Goal: Information Seeking & Learning: Learn about a topic

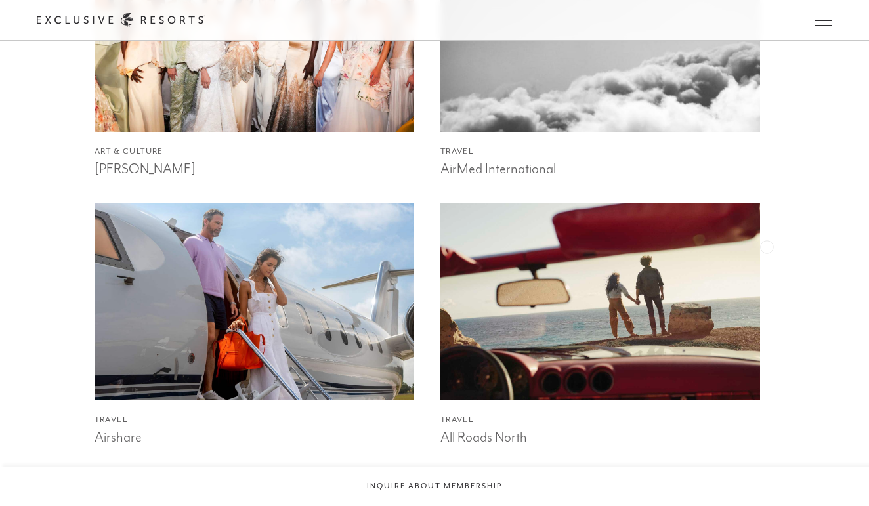
scroll to position [1343, 0]
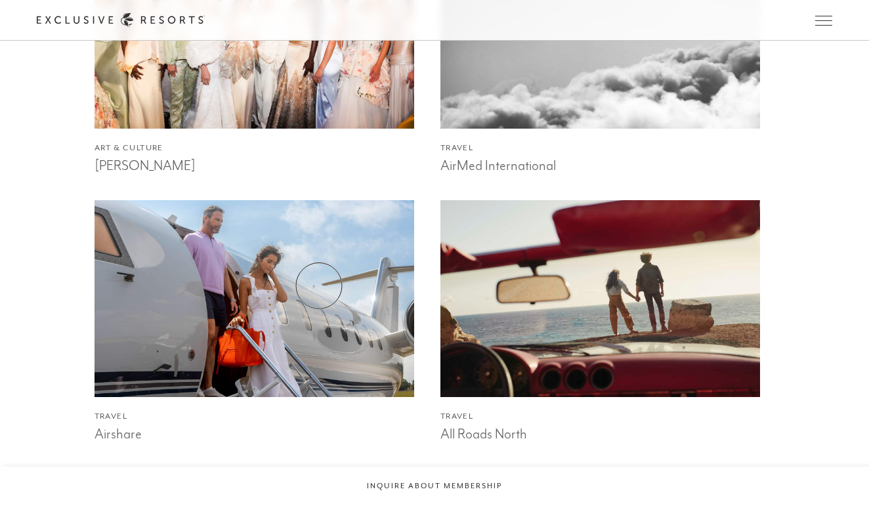
click at [307, 282] on img at bounding box center [254, 298] width 352 height 217
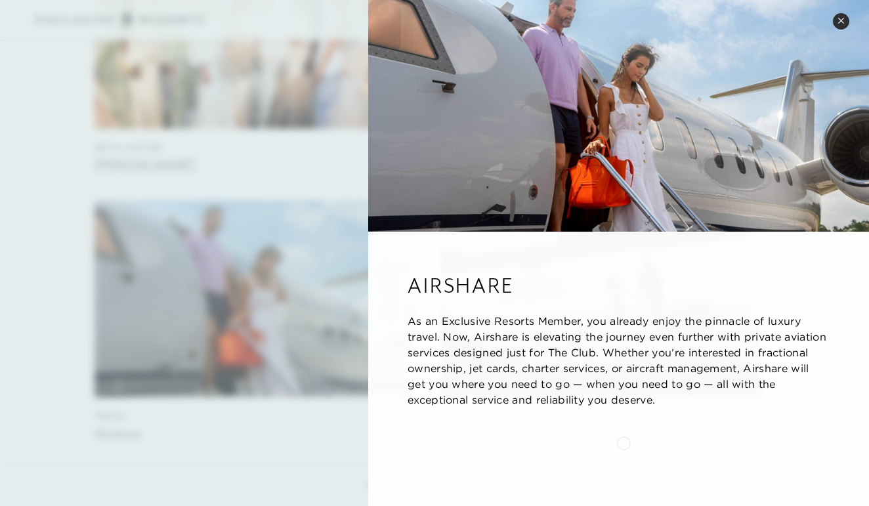
scroll to position [1362, 0]
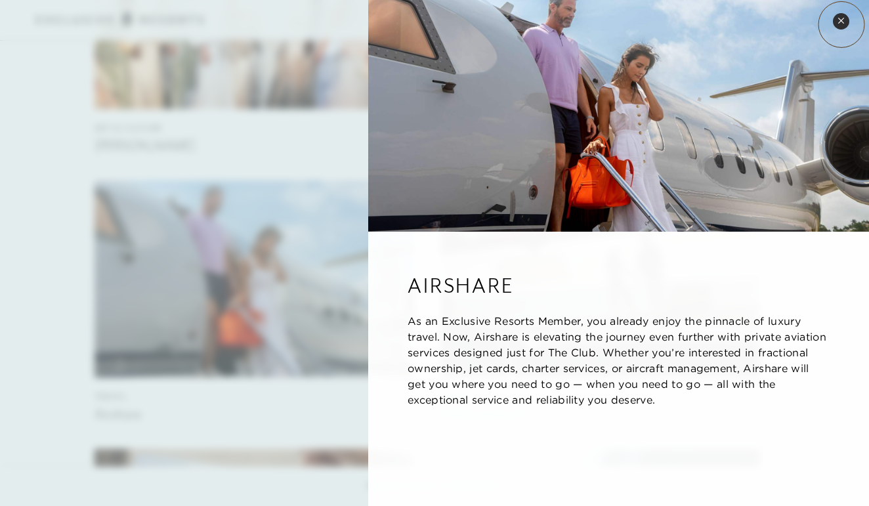
click at [842, 24] on button "Close quickview" at bounding box center [841, 21] width 16 height 16
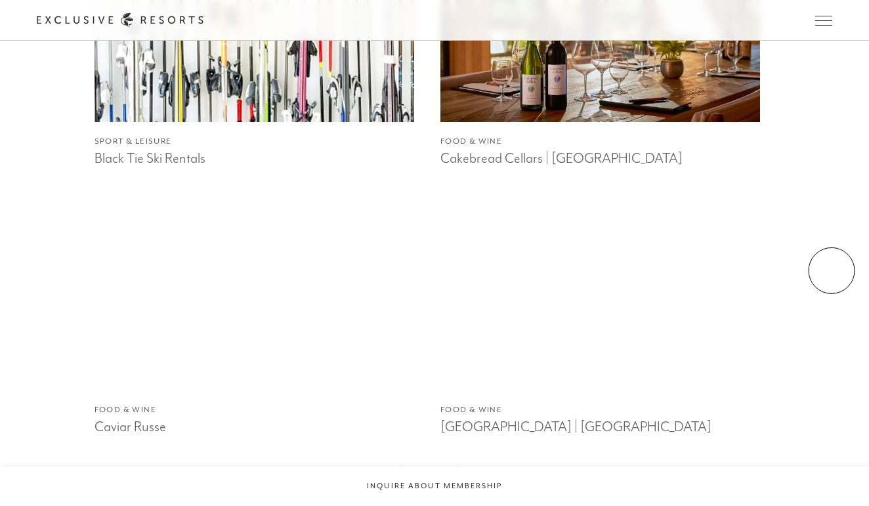
scroll to position [2425, 0]
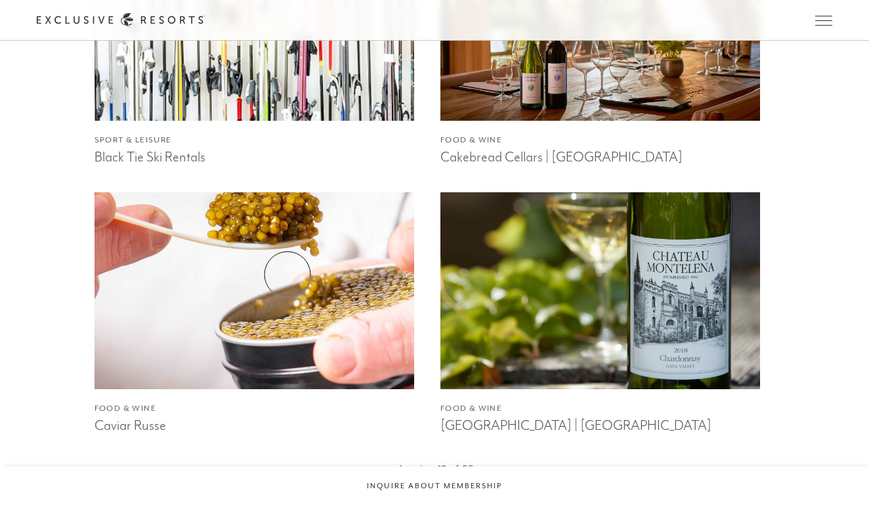
click at [288, 274] on img at bounding box center [254, 291] width 352 height 217
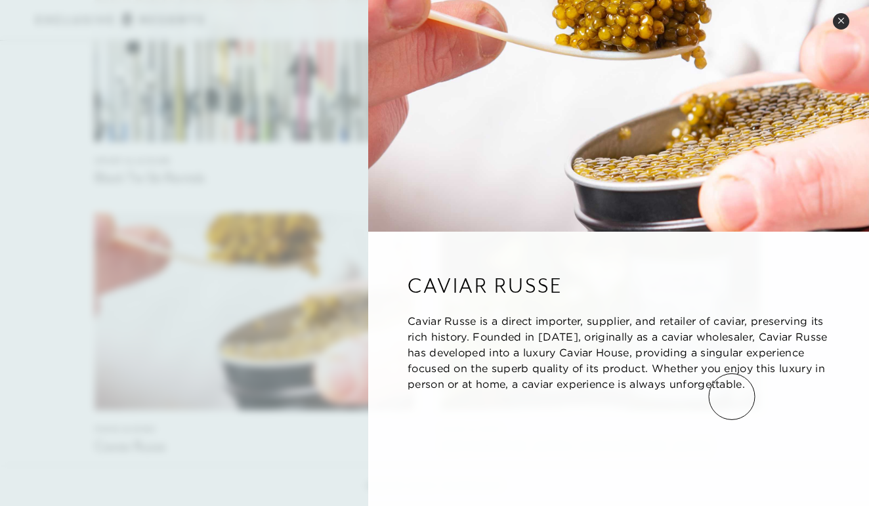
scroll to position [2357, 0]
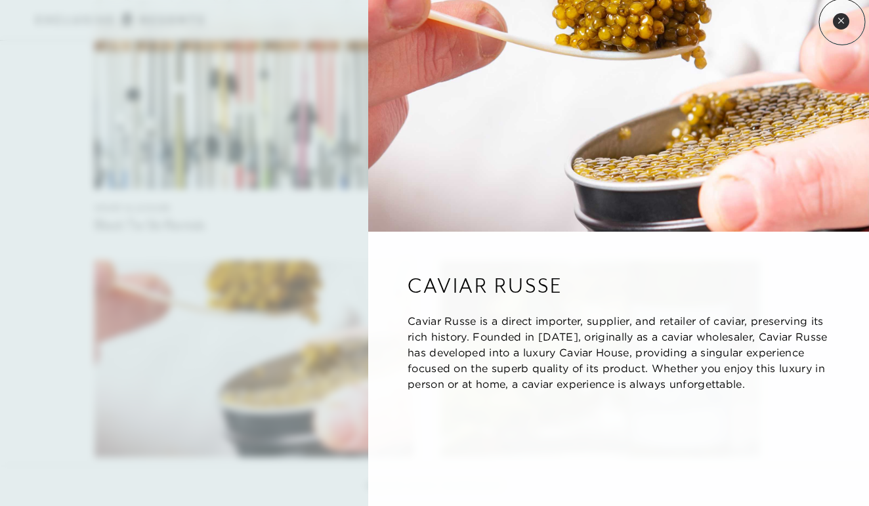
click at [842, 22] on icon at bounding box center [840, 20] width 5 height 5
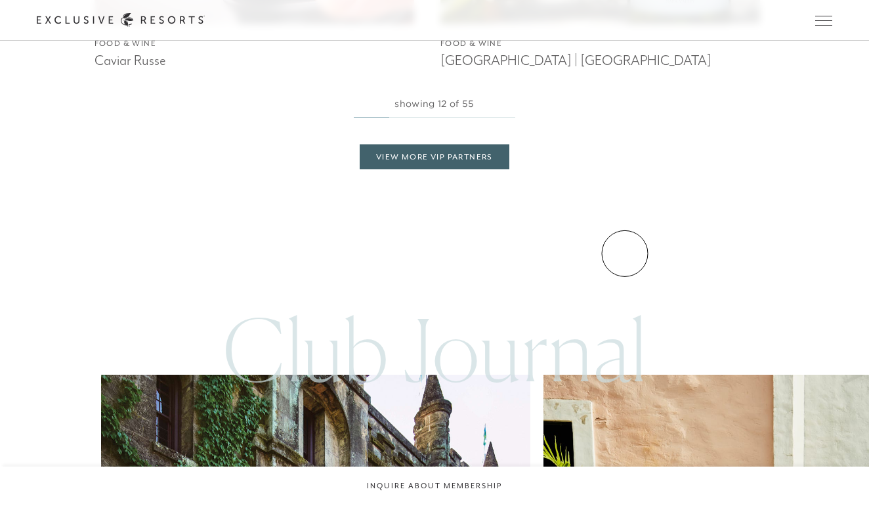
scroll to position [2791, 0]
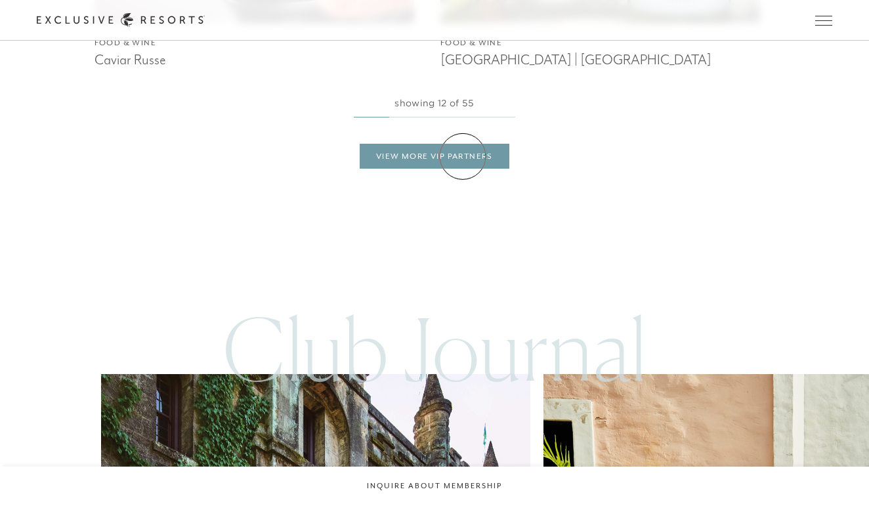
click at [463, 156] on link "View More VIP Partners" at bounding box center [435, 156] width 150 height 25
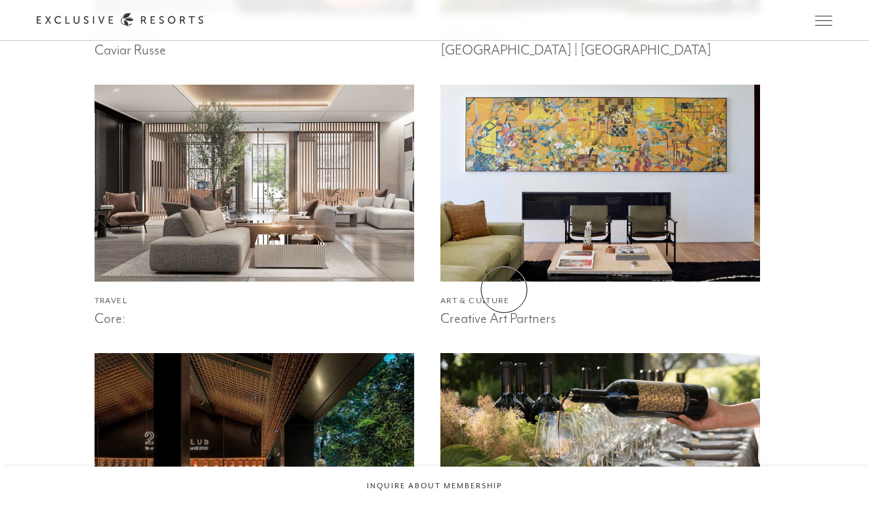
scroll to position [2817, 0]
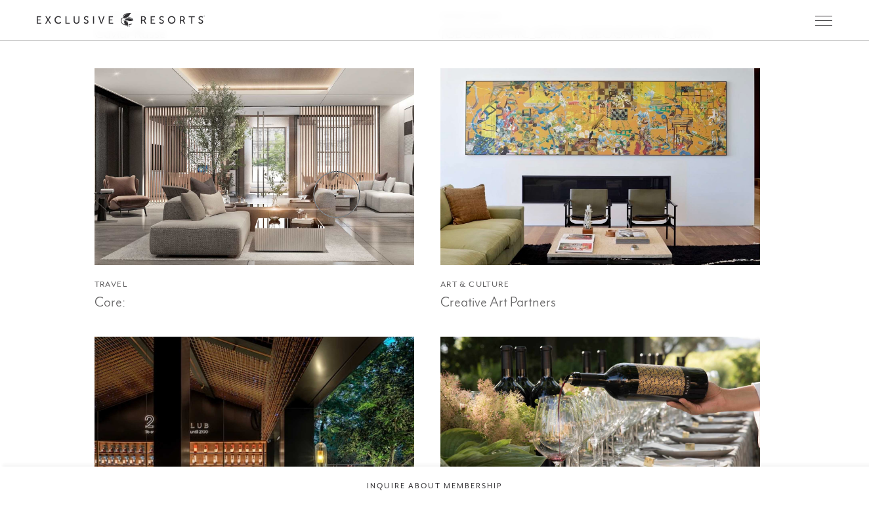
click at [337, 194] on img at bounding box center [254, 166] width 352 height 217
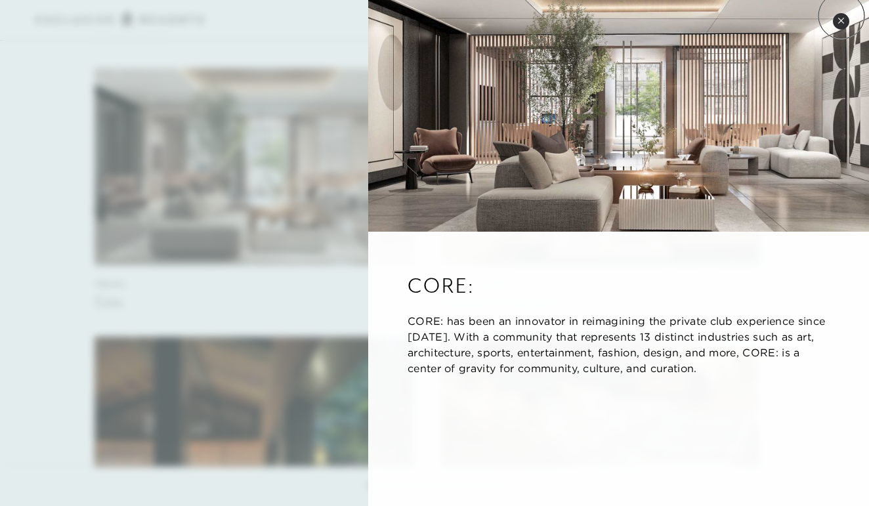
click at [842, 16] on button "Close quickview" at bounding box center [841, 21] width 16 height 16
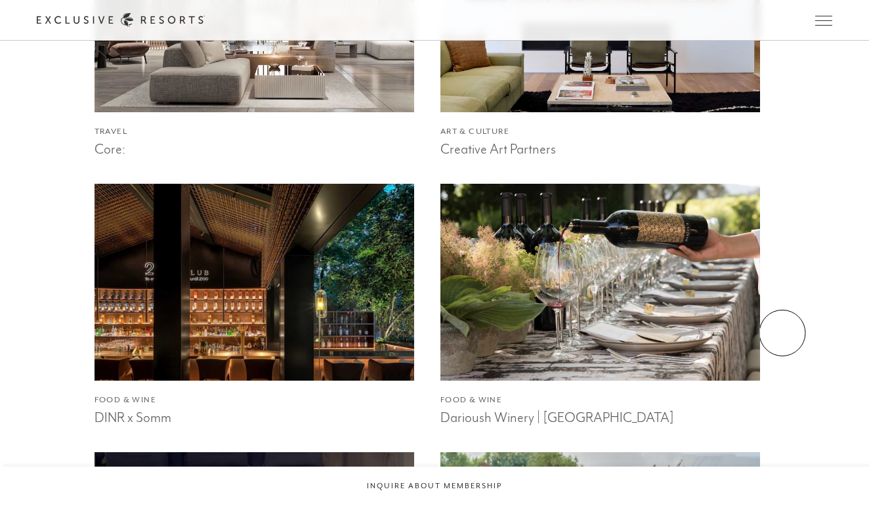
scroll to position [2971, 0]
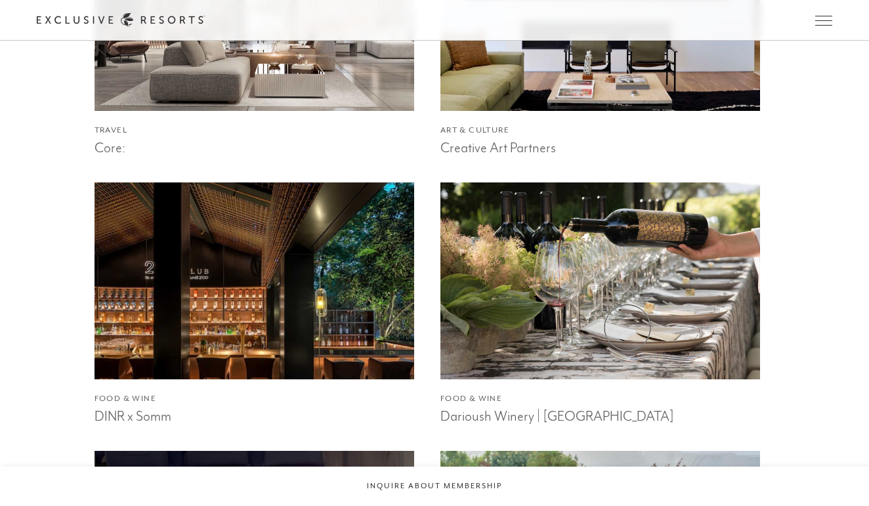
click at [628, 328] on img at bounding box center [601, 281] width 352 height 217
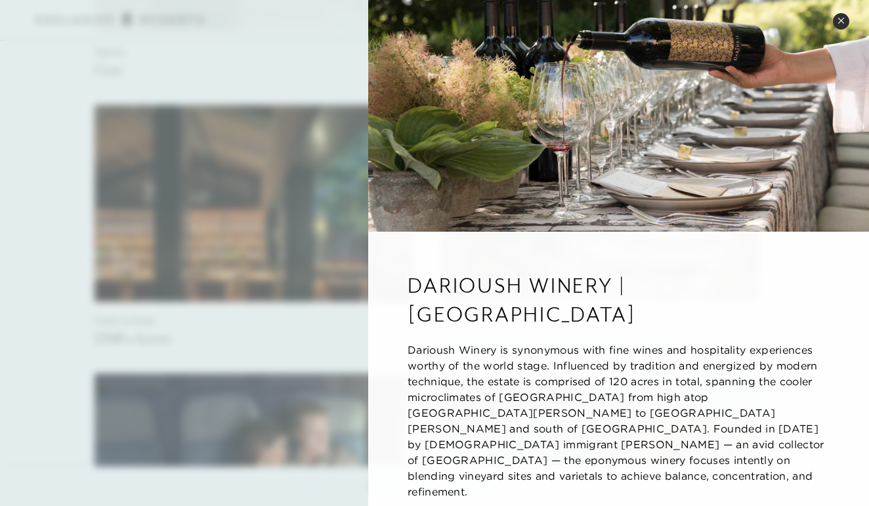
scroll to position [3058, 0]
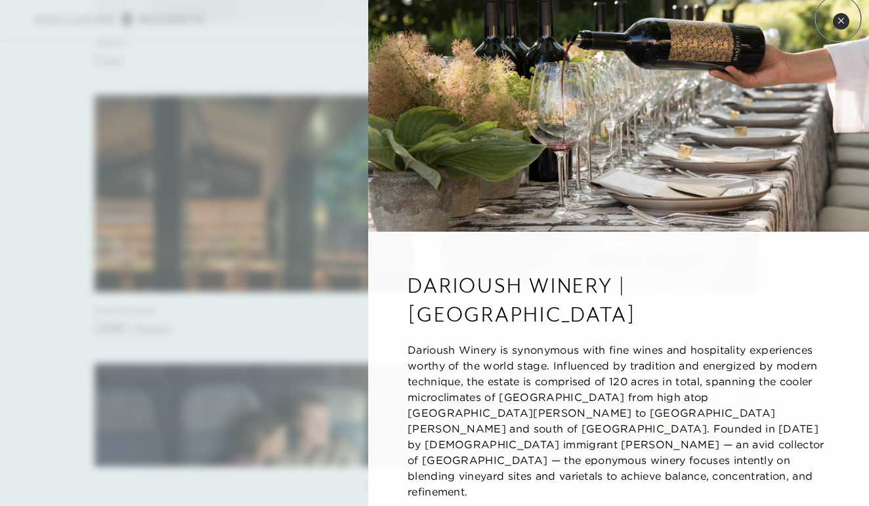
click at [839, 19] on icon at bounding box center [841, 20] width 7 height 7
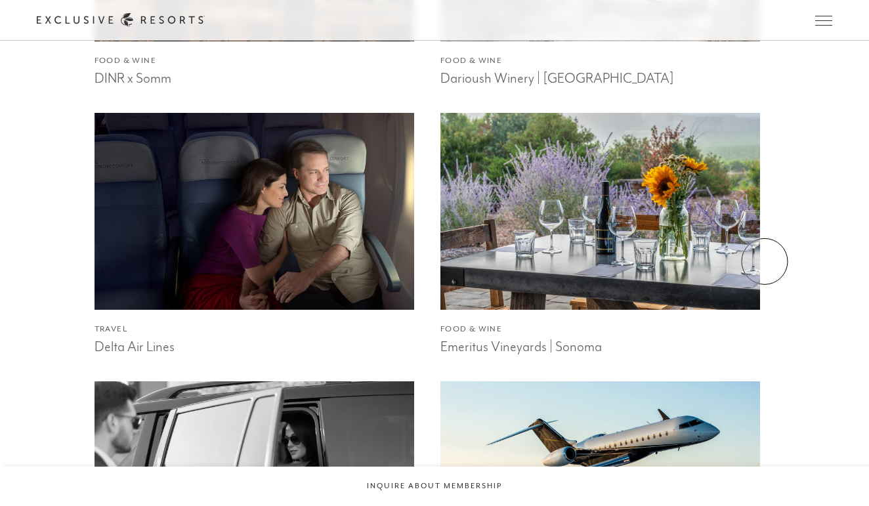
scroll to position [3334, 0]
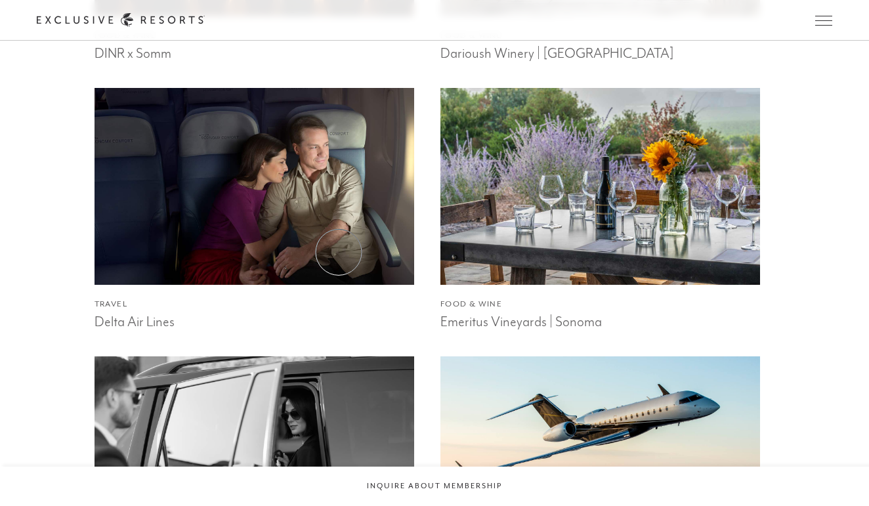
click at [339, 252] on img at bounding box center [254, 186] width 352 height 217
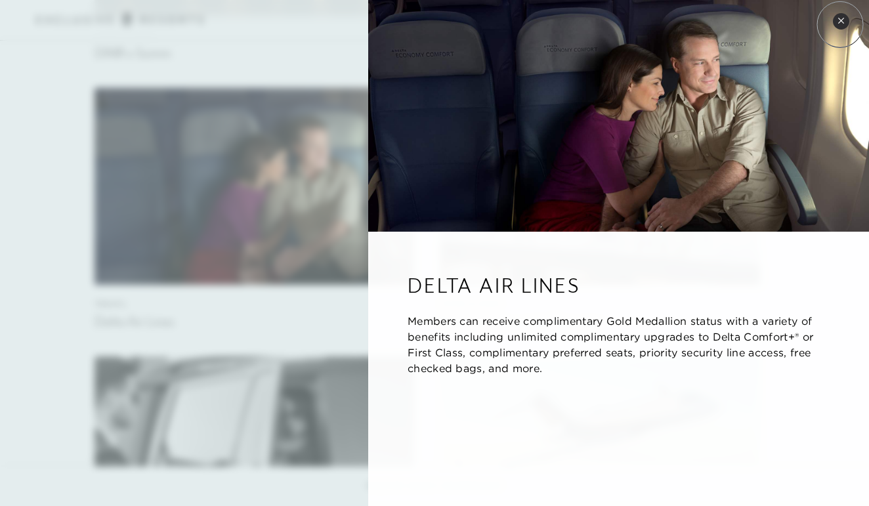
click at [840, 24] on button "Close quickview" at bounding box center [841, 21] width 16 height 16
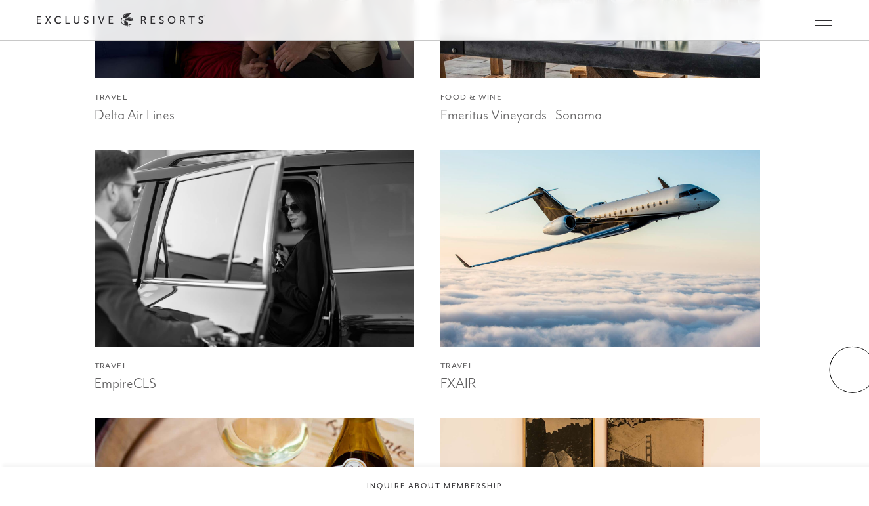
scroll to position [3548, 0]
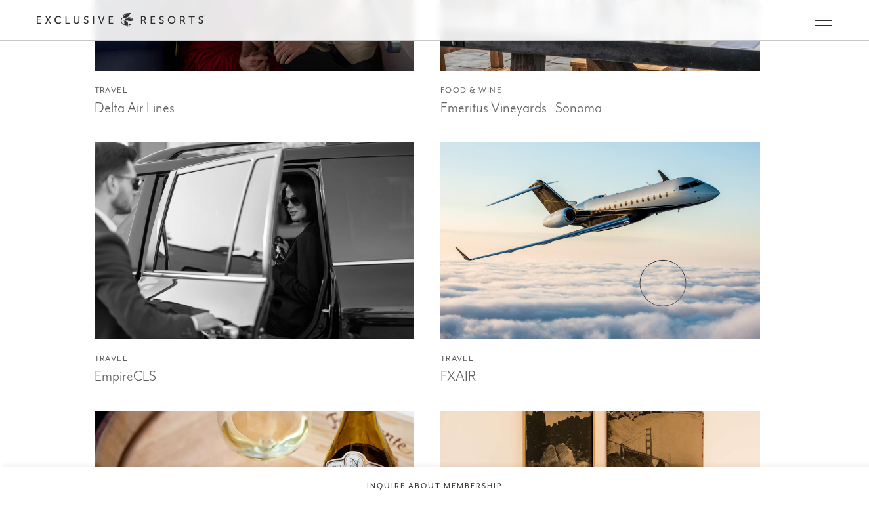
click at [663, 283] on img at bounding box center [601, 241] width 352 height 217
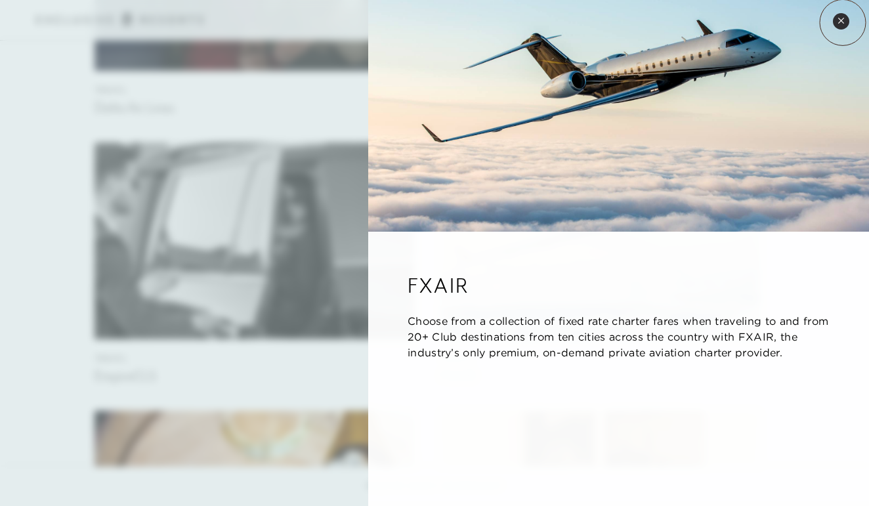
click at [843, 22] on icon at bounding box center [840, 20] width 5 height 5
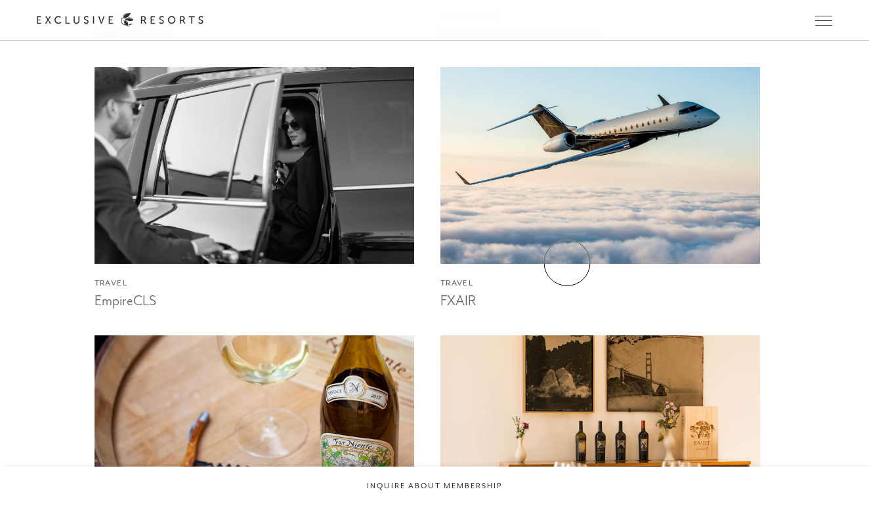
scroll to position [3643, 0]
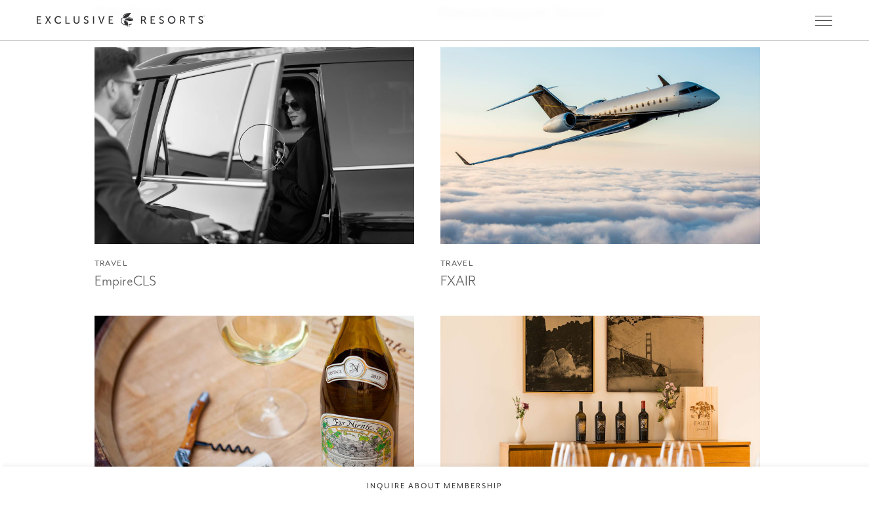
click at [262, 147] on img at bounding box center [254, 145] width 352 height 217
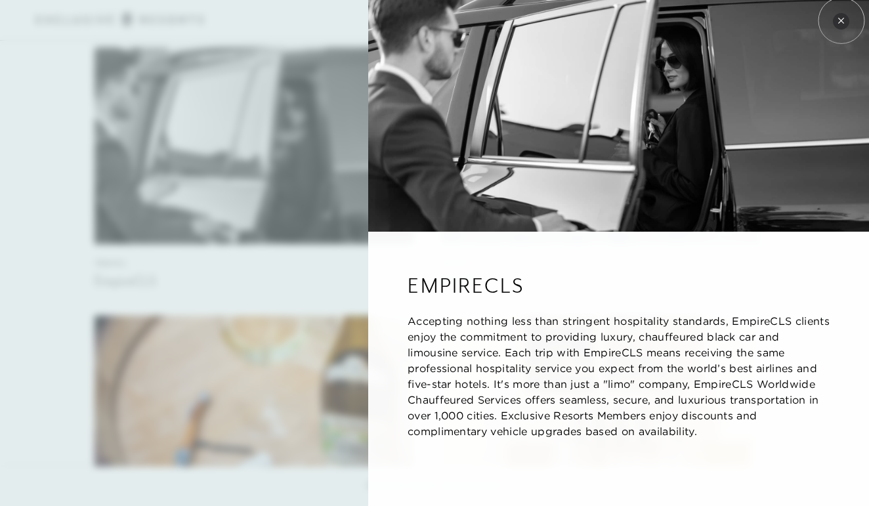
click at [842, 20] on icon at bounding box center [840, 20] width 5 height 5
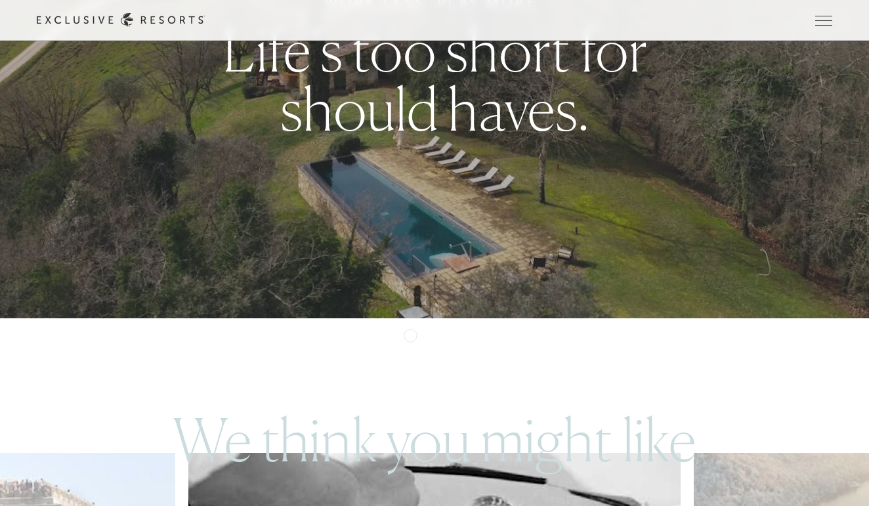
scroll to position [144, 0]
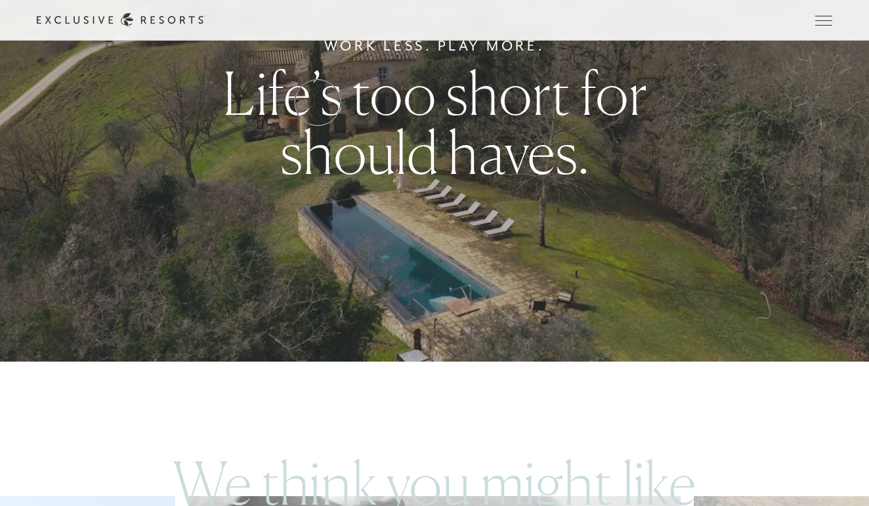
click at [0, 0] on link "Residence Collection" at bounding box center [0, 0] width 0 height 0
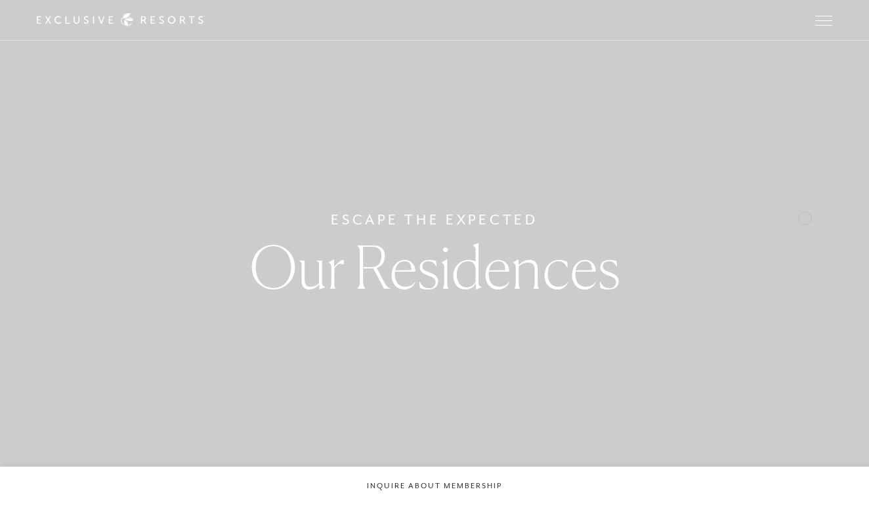
click at [843, 225] on div "Escape The Expected Our Residences" at bounding box center [434, 253] width 869 height 506
click at [842, 219] on div "Escape The Expected Our Residences" at bounding box center [434, 253] width 869 height 506
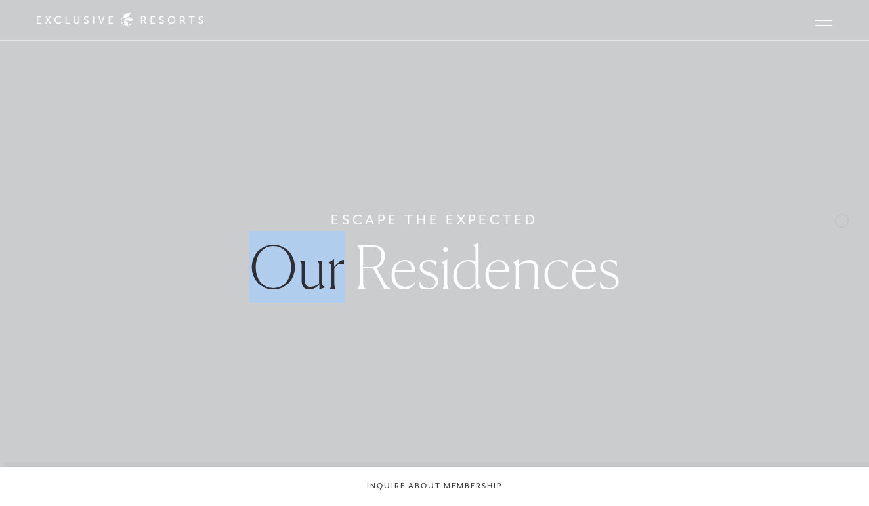
click at [842, 219] on div "Escape The Expected Our Residences" at bounding box center [434, 253] width 869 height 506
click at [843, 219] on div "Escape The Expected Our Residences" at bounding box center [434, 253] width 869 height 506
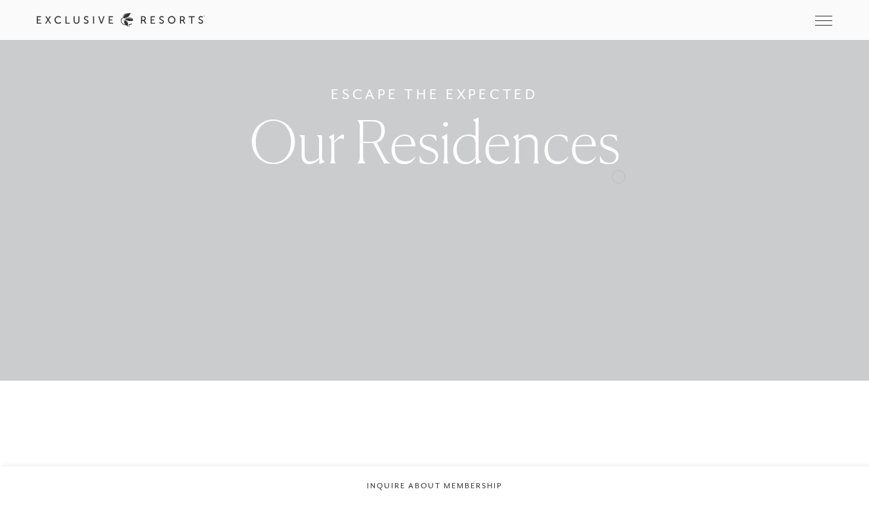
scroll to position [126, 0]
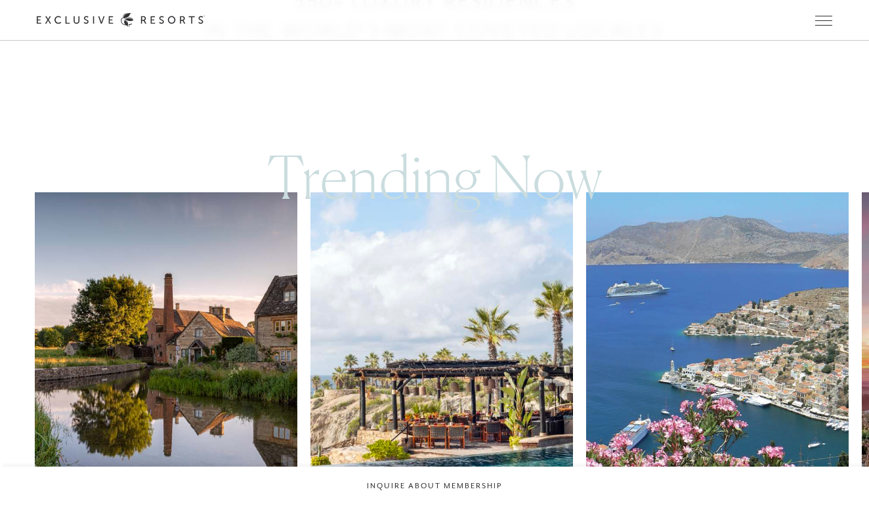
scroll to position [613, 0]
